Goal: Task Accomplishment & Management: Manage account settings

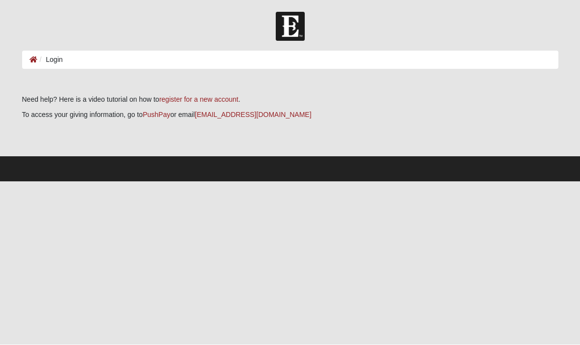
scroll to position [0, 0]
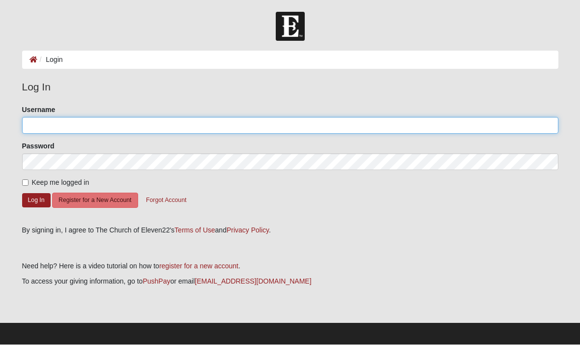
type input "Jimbobaluba"
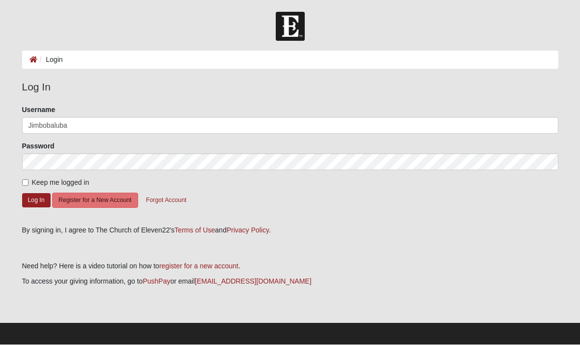
click at [36, 200] on button "Log In" at bounding box center [36, 201] width 29 height 14
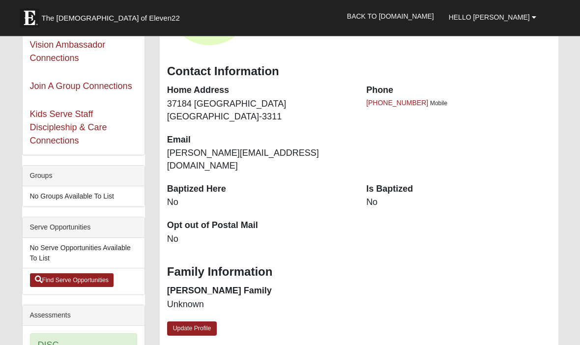
scroll to position [131, 0]
click at [195, 322] on link "Update Profile" at bounding box center [192, 329] width 50 height 14
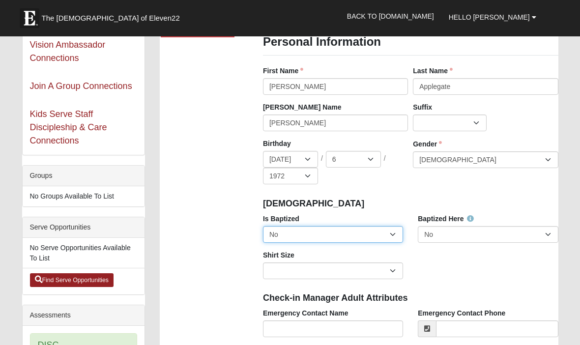
click at [389, 232] on select "No Yes" at bounding box center [333, 234] width 140 height 17
select select "True"
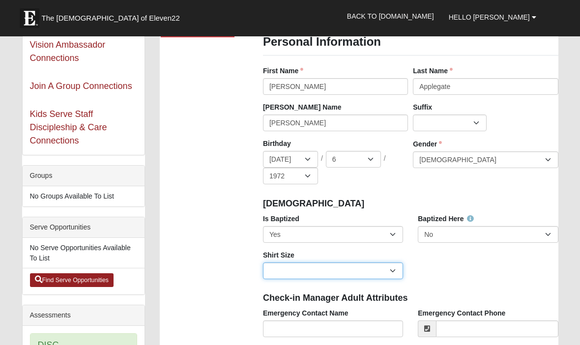
click at [402, 263] on select "Adult Small Adult Medium Adult Large Adult XL Adult XXL Adult 3XL Adult 4XL You…" at bounding box center [333, 271] width 140 height 17
select select "Adult Large"
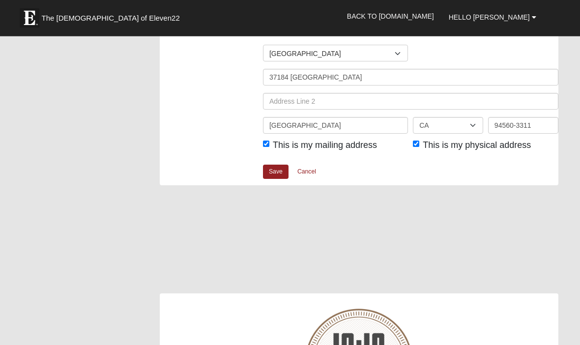
scroll to position [1265, 0]
click at [281, 167] on link "Save" at bounding box center [276, 172] width 26 height 14
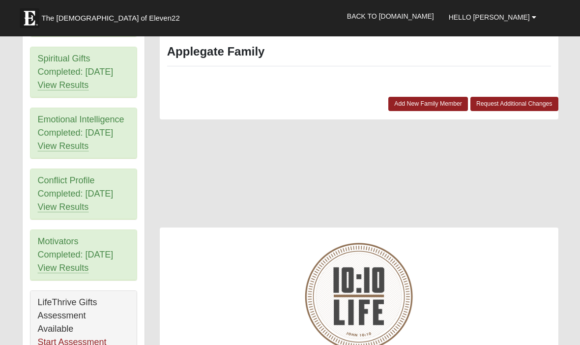
scroll to position [467, 0]
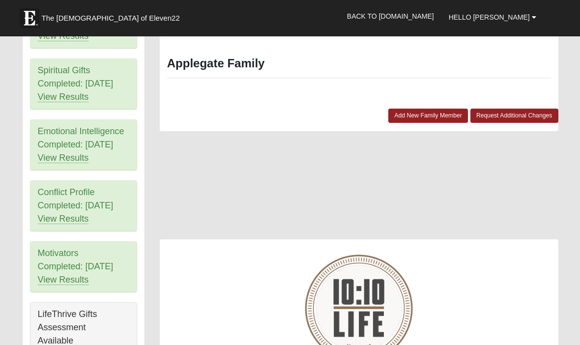
click at [56, 158] on link "View Results" at bounding box center [63, 158] width 51 height 10
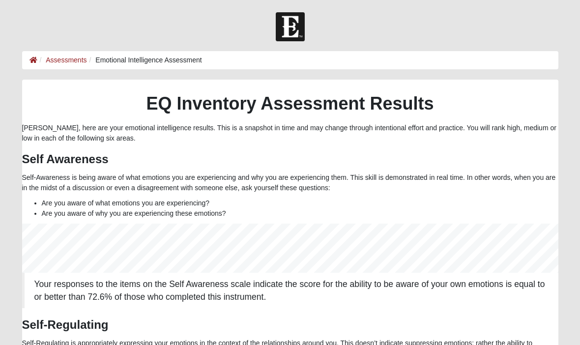
click at [61, 61] on link "Assessments" at bounding box center [66, 60] width 41 height 8
